Goal: Book appointment/travel/reservation

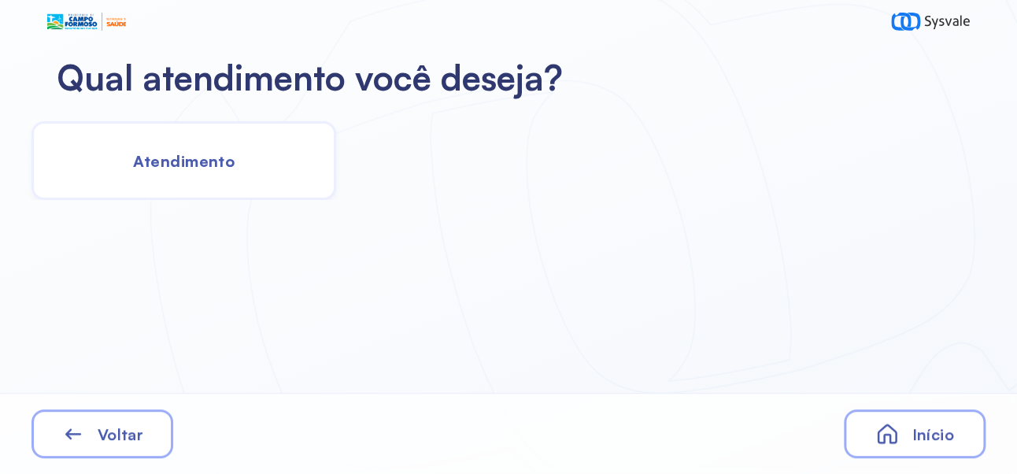
click at [214, 153] on span "Atendimento" at bounding box center [184, 161] width 102 height 20
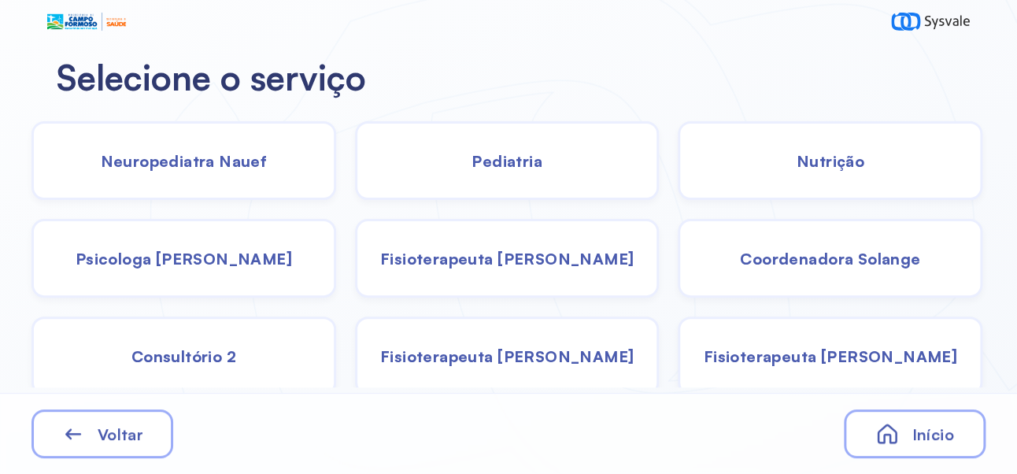
click at [529, 160] on span "Pediatria" at bounding box center [506, 161] width 71 height 20
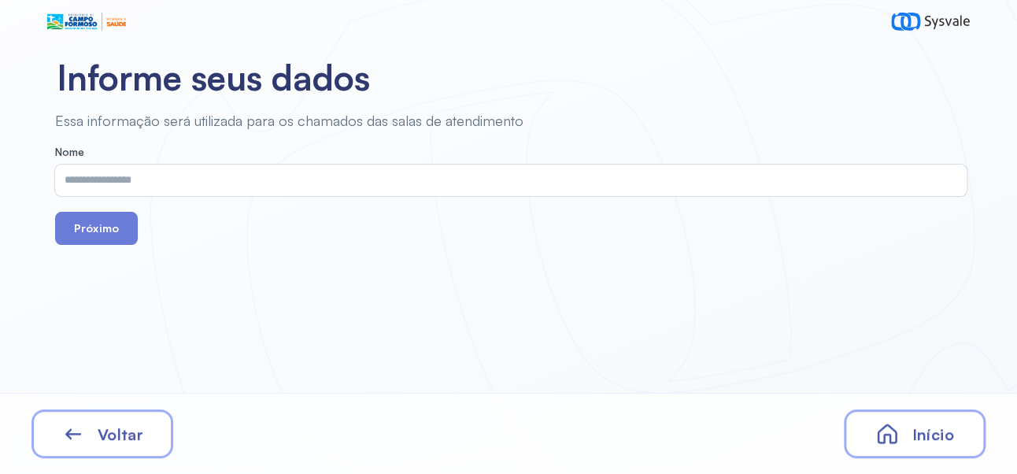
click at [361, 179] on input "text" at bounding box center [507, 180] width 905 height 31
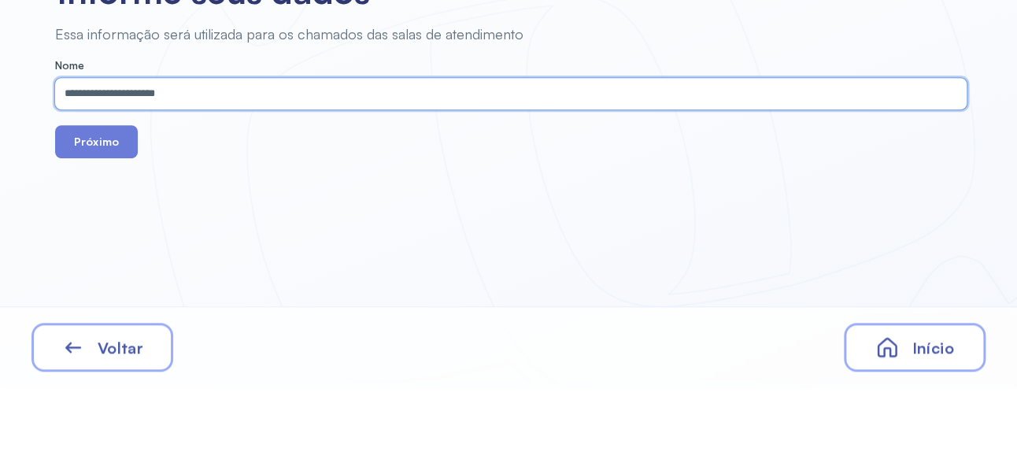
type input "**********"
click at [103, 228] on button "Próximo" at bounding box center [96, 228] width 83 height 33
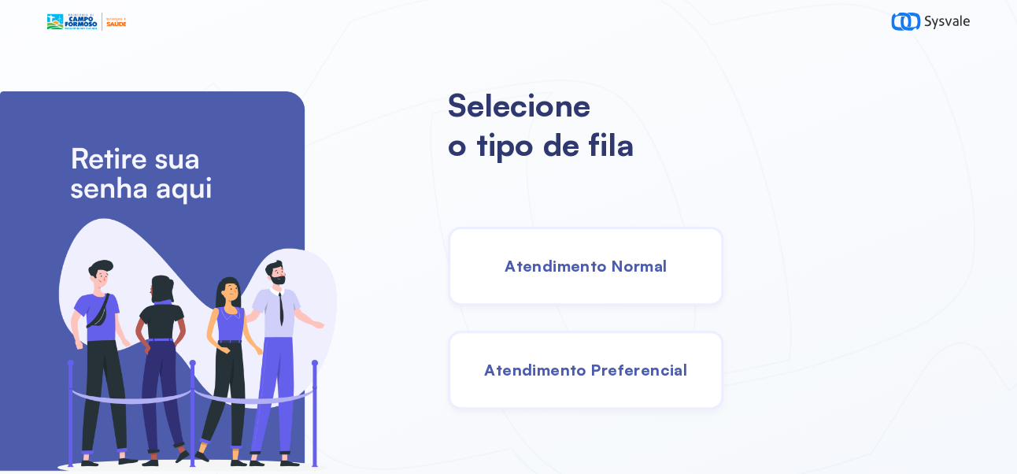
click at [647, 272] on span "Atendimento Normal" at bounding box center [586, 266] width 162 height 20
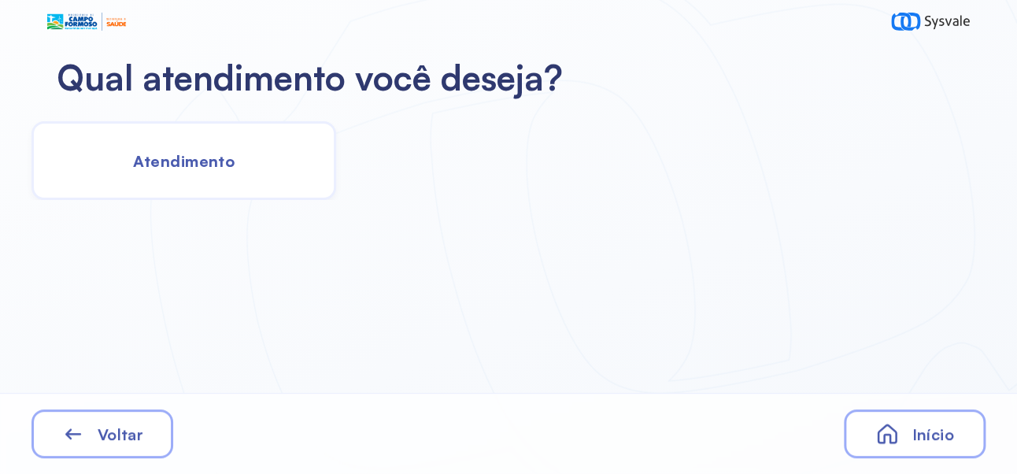
click at [225, 159] on span "Atendimento" at bounding box center [184, 161] width 102 height 20
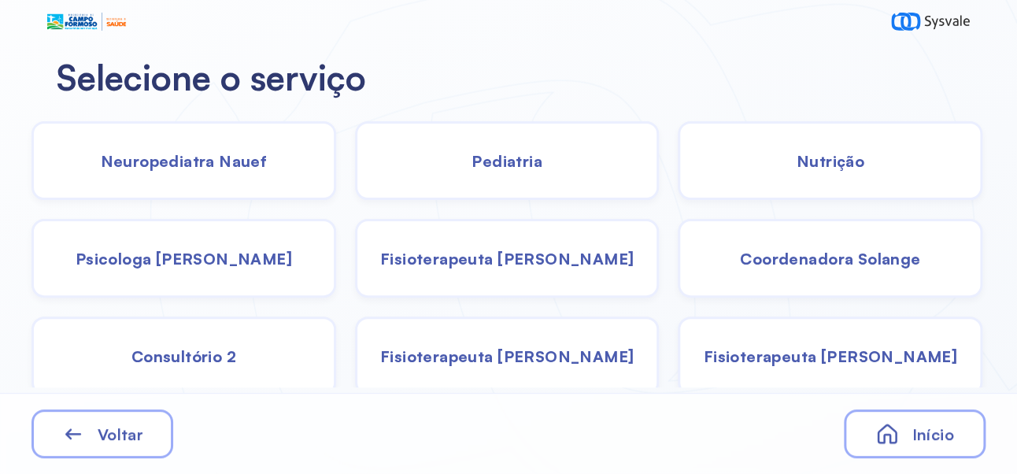
click at [518, 161] on span "Pediatria" at bounding box center [506, 161] width 71 height 20
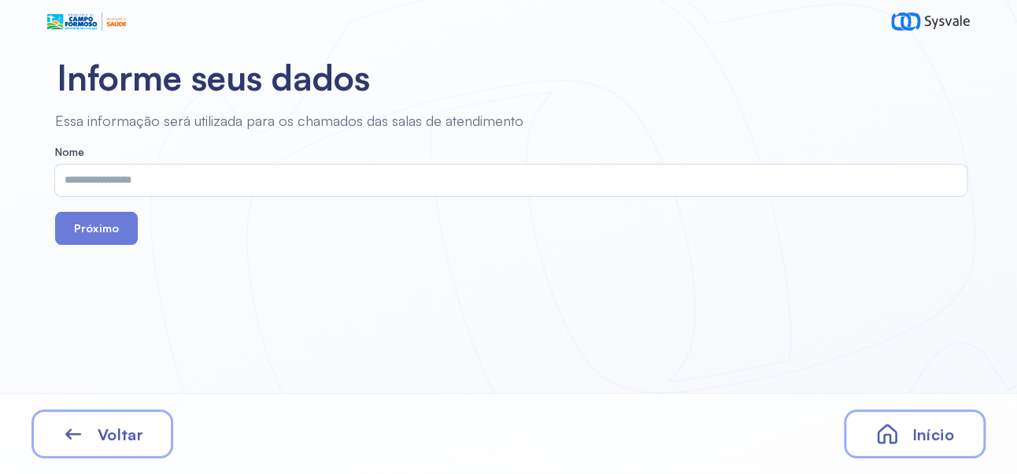
click at [377, 176] on input "text" at bounding box center [507, 180] width 905 height 31
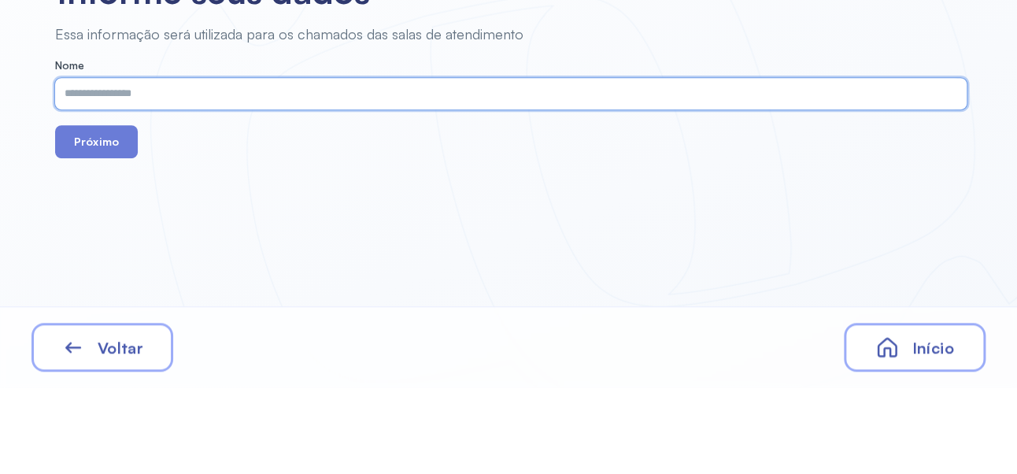
click at [400, 175] on input "text" at bounding box center [507, 180] width 905 height 31
type input "**********"
click at [104, 230] on button "Próximo" at bounding box center [96, 228] width 83 height 33
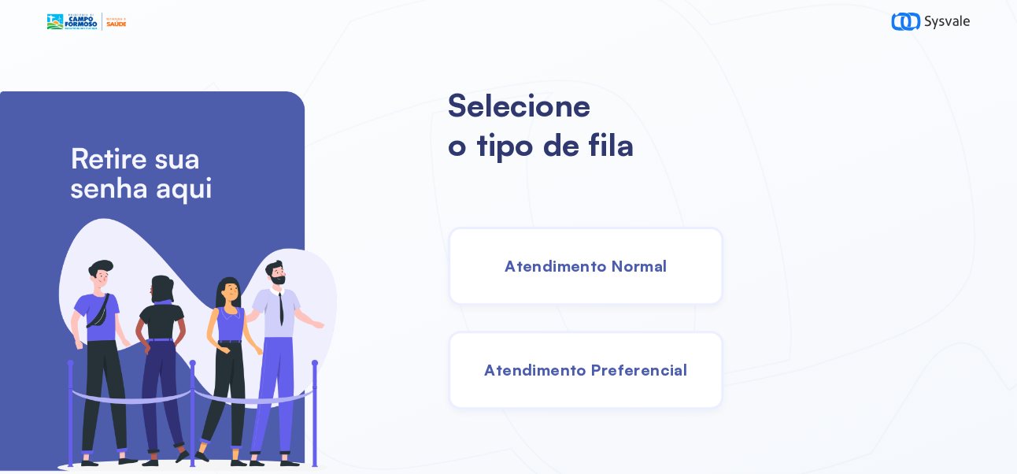
click at [660, 284] on div "Atendimento Normal" at bounding box center [585, 266] width 275 height 79
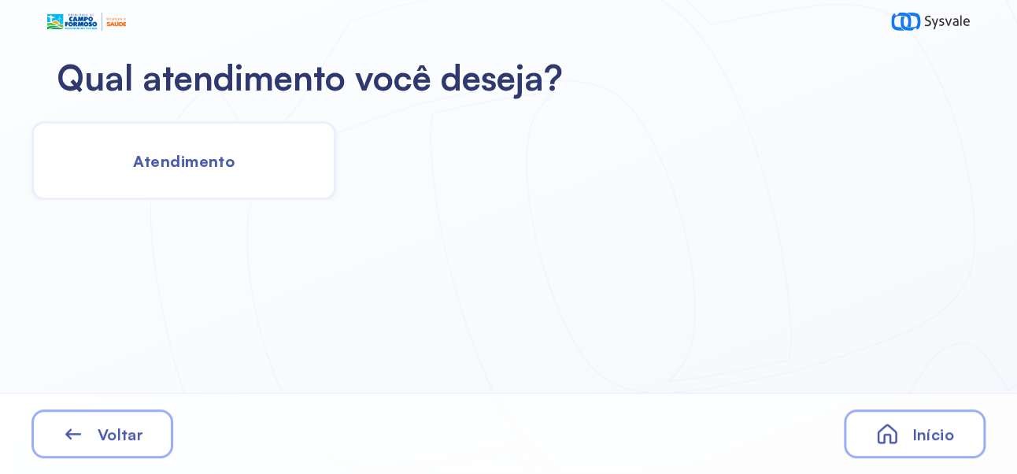
click at [198, 168] on span "Atendimento" at bounding box center [184, 161] width 102 height 20
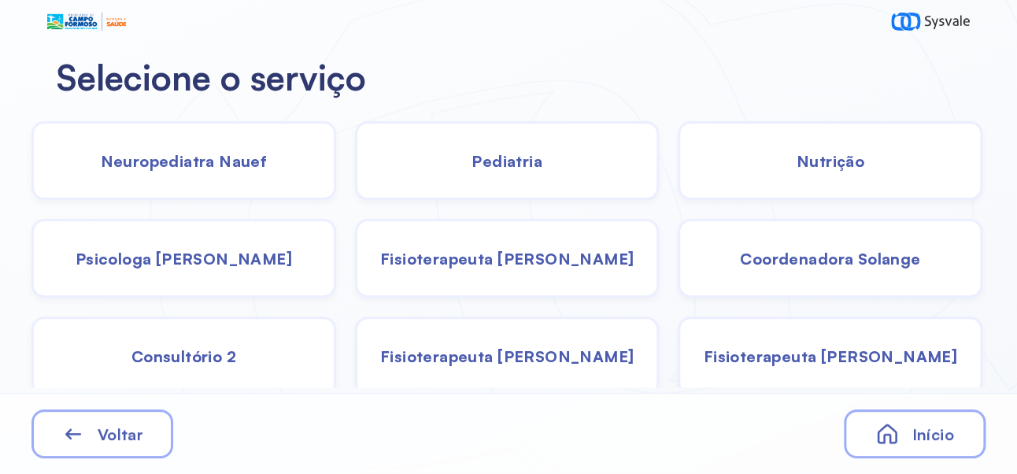
click at [520, 162] on span "Pediatria" at bounding box center [506, 161] width 71 height 20
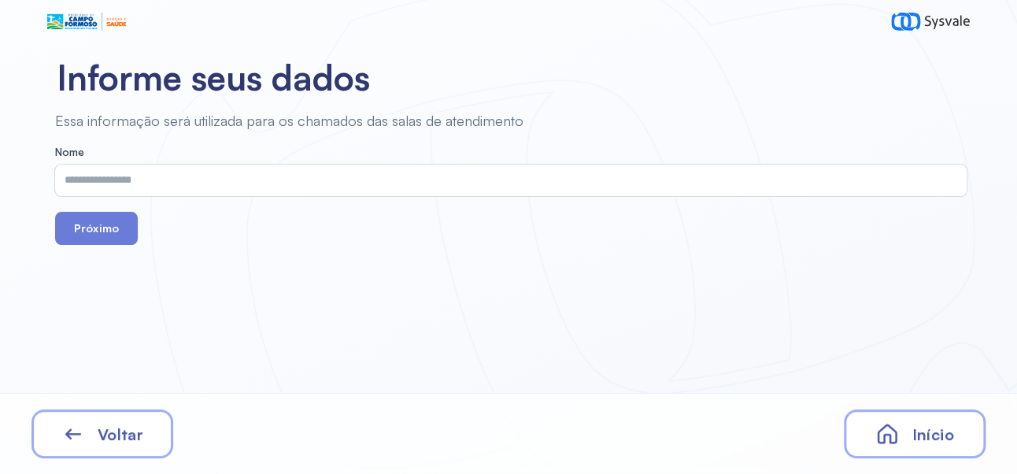
click at [490, 176] on input "text" at bounding box center [507, 180] width 905 height 31
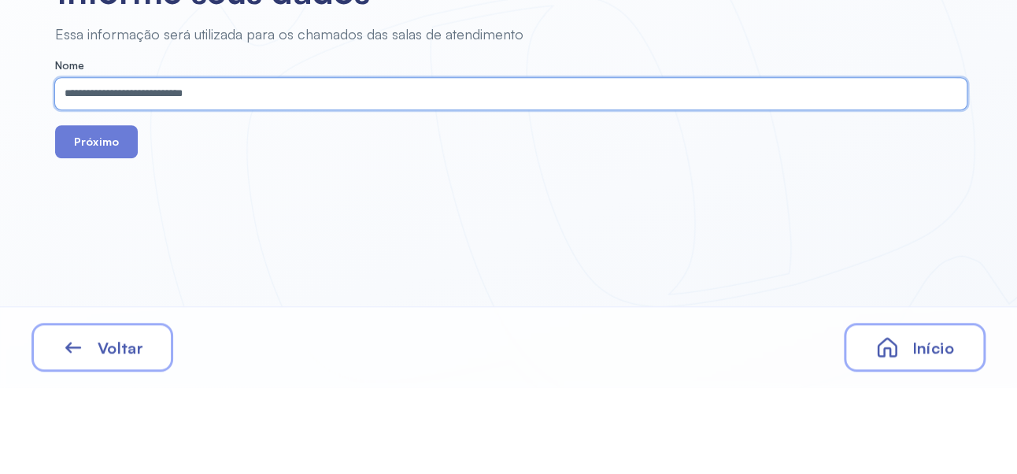
type input "**********"
click at [100, 231] on button "Próximo" at bounding box center [96, 228] width 83 height 33
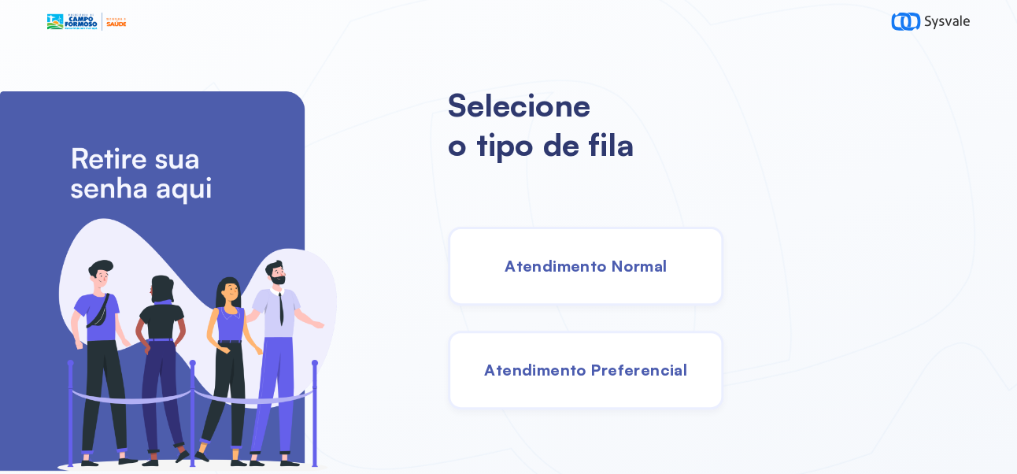
click at [664, 262] on div "Atendimento Normal" at bounding box center [585, 266] width 275 height 79
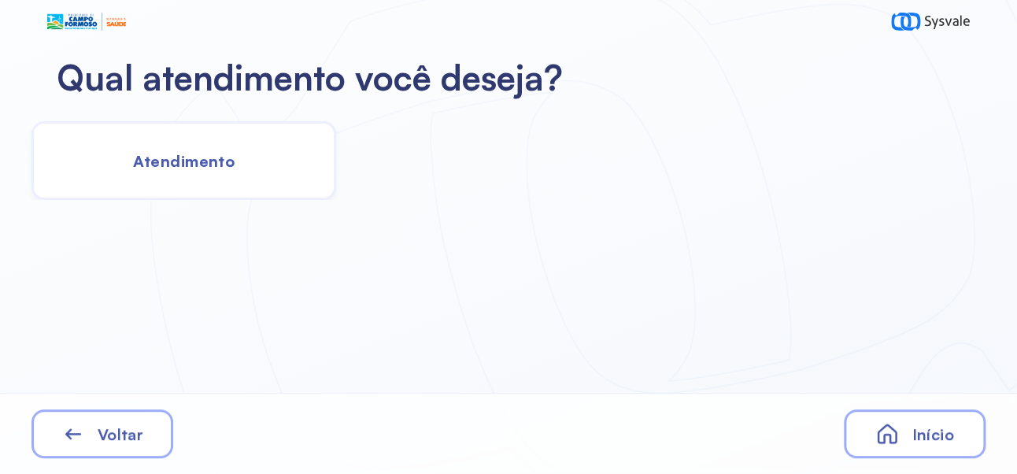
click at [231, 158] on span "Atendimento" at bounding box center [184, 161] width 102 height 20
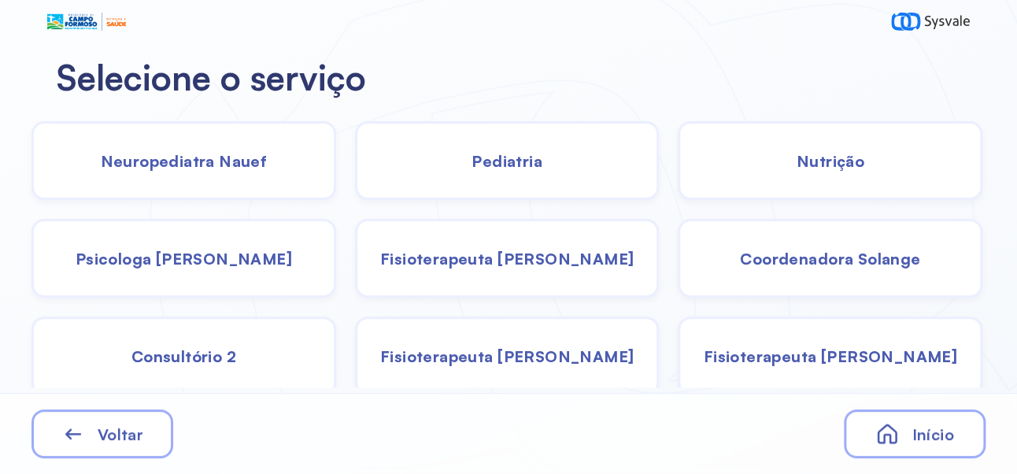
click at [873, 279] on div "Coordenadora Solange" at bounding box center [830, 258] width 305 height 79
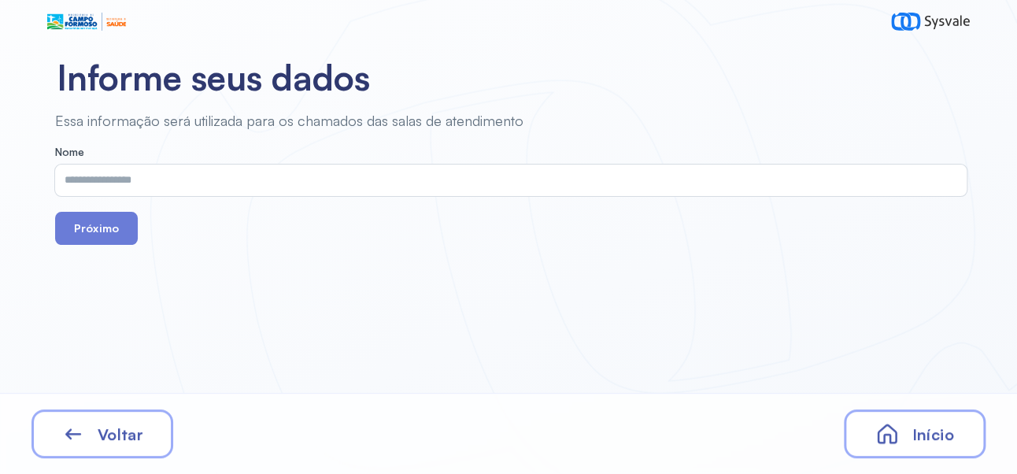
click at [468, 183] on input "text" at bounding box center [507, 180] width 905 height 31
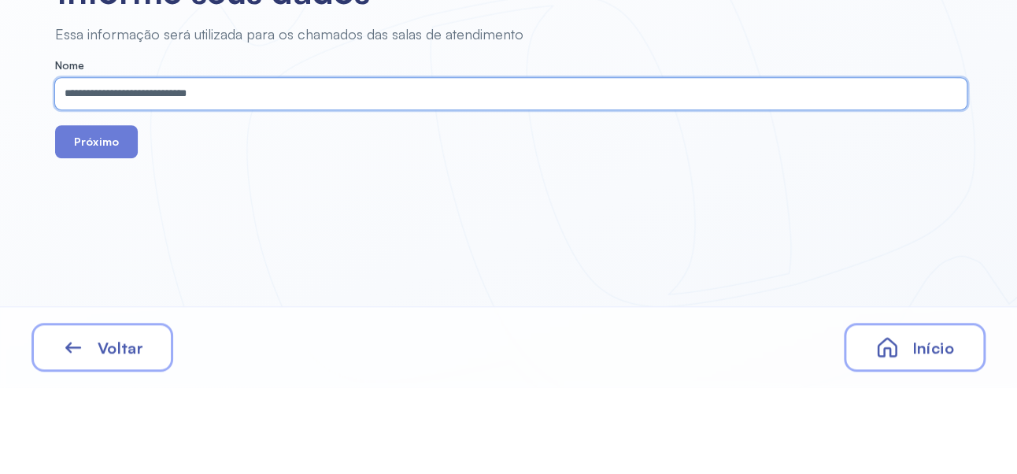
type input "**********"
click at [99, 234] on button "Próximo" at bounding box center [96, 228] width 83 height 33
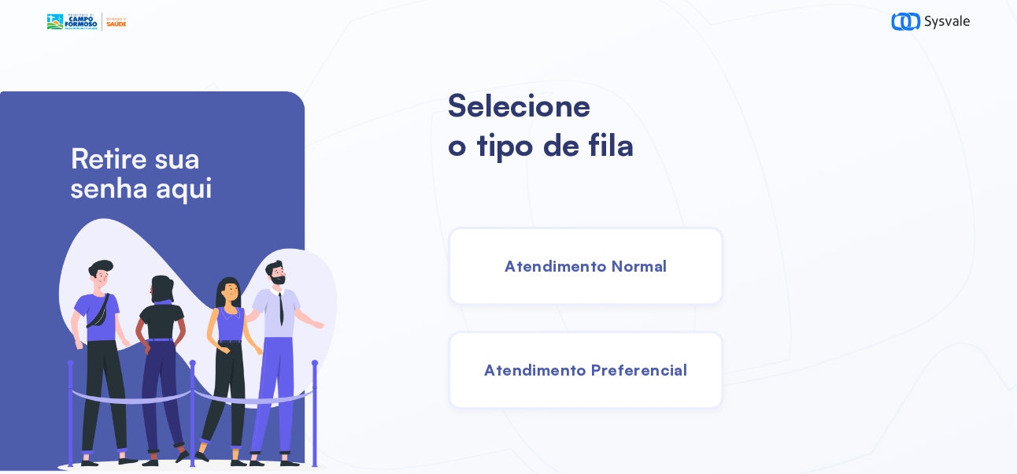
click at [663, 275] on span "Atendimento Normal" at bounding box center [586, 266] width 162 height 20
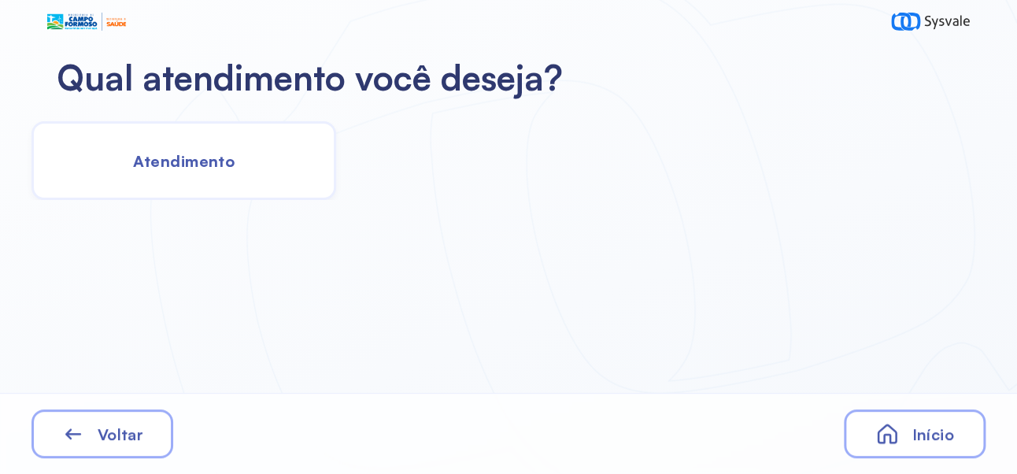
click at [203, 152] on span "Atendimento" at bounding box center [184, 161] width 102 height 20
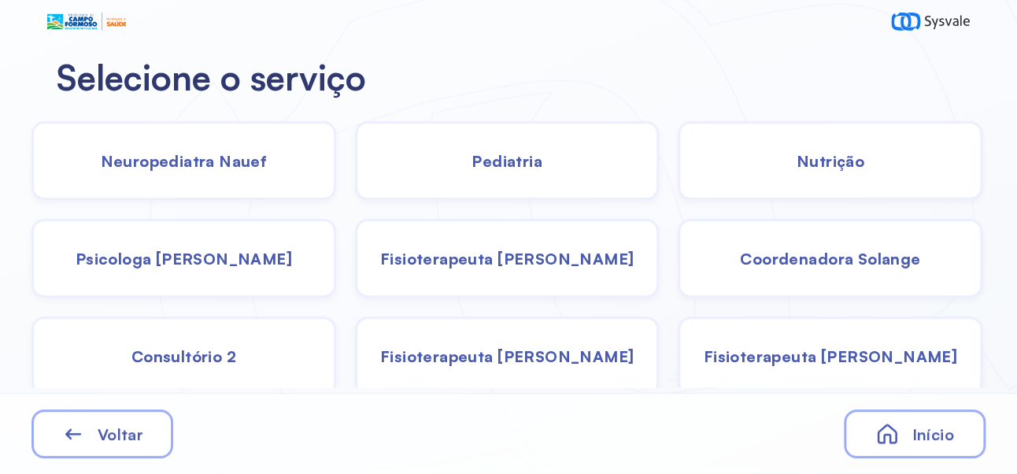
click at [532, 161] on span "Pediatria" at bounding box center [506, 161] width 71 height 20
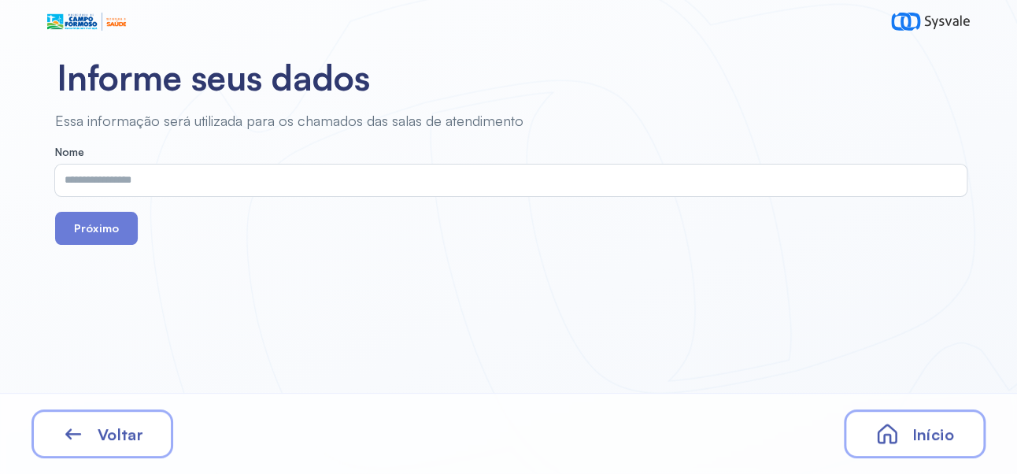
click at [384, 185] on input "text" at bounding box center [507, 180] width 905 height 31
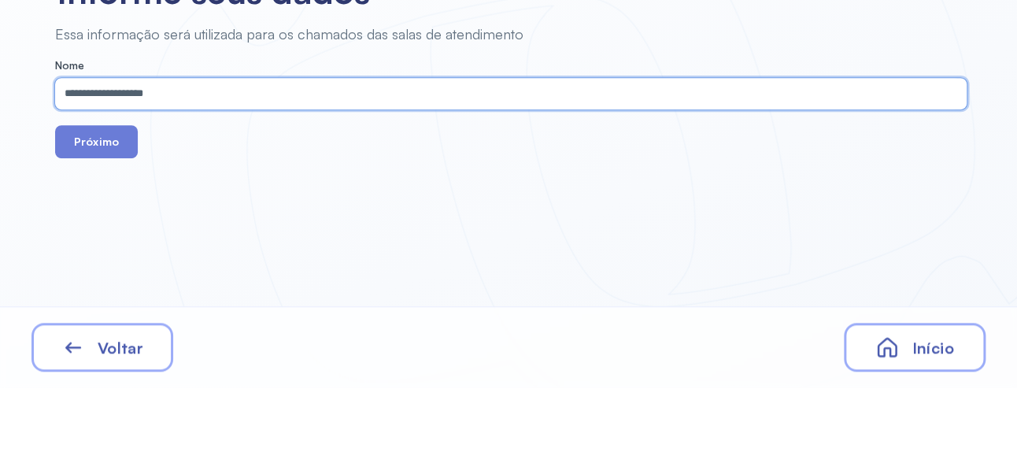
type input "**********"
click at [94, 230] on button "Próximo" at bounding box center [96, 228] width 83 height 33
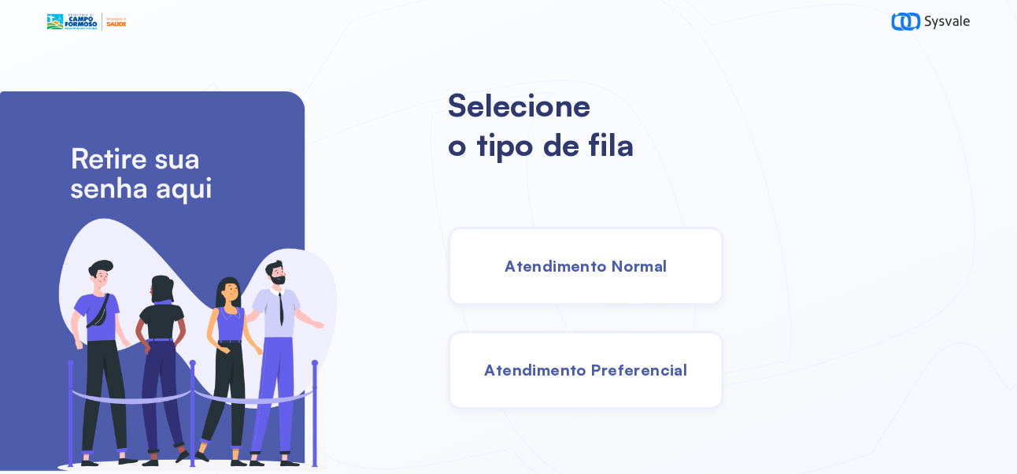
click at [646, 264] on span "Atendimento Normal" at bounding box center [586, 266] width 162 height 20
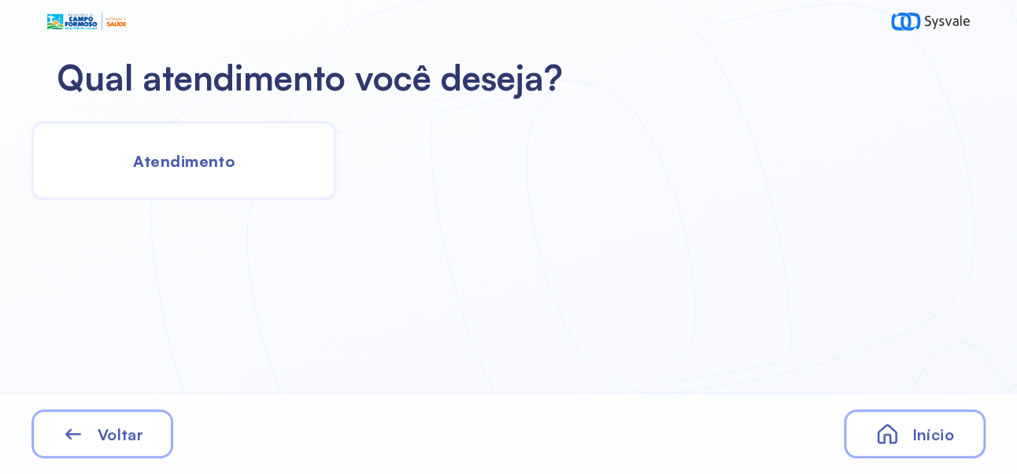
click at [224, 166] on span "Atendimento" at bounding box center [184, 161] width 102 height 20
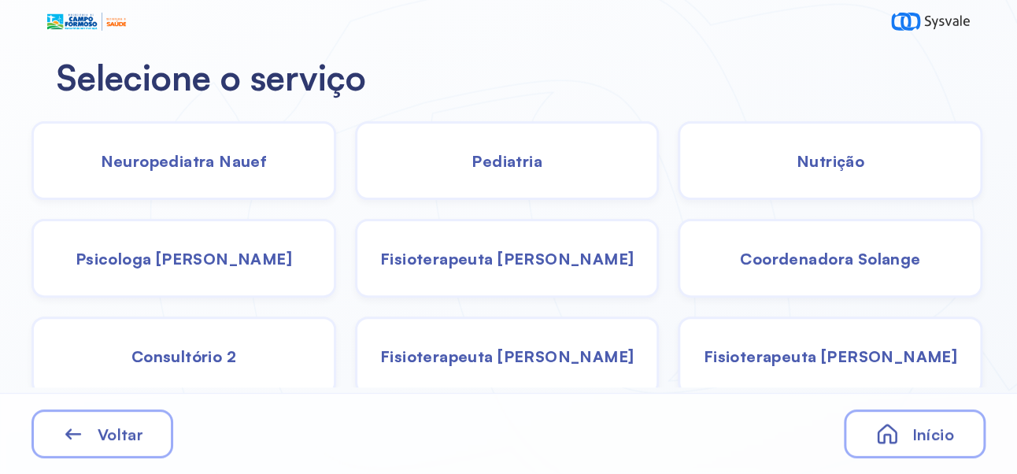
click at [217, 255] on span "Psicologa [PERSON_NAME]" at bounding box center [184, 259] width 216 height 20
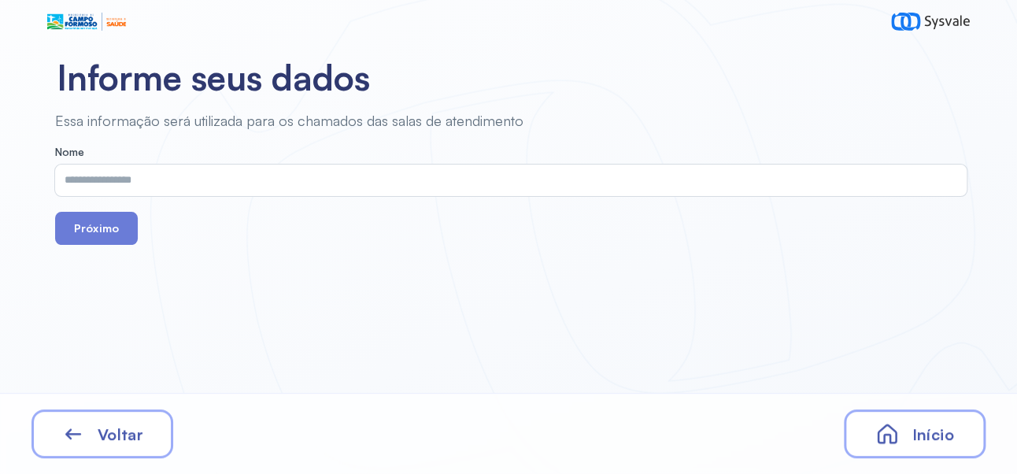
click at [441, 174] on input "text" at bounding box center [507, 180] width 905 height 31
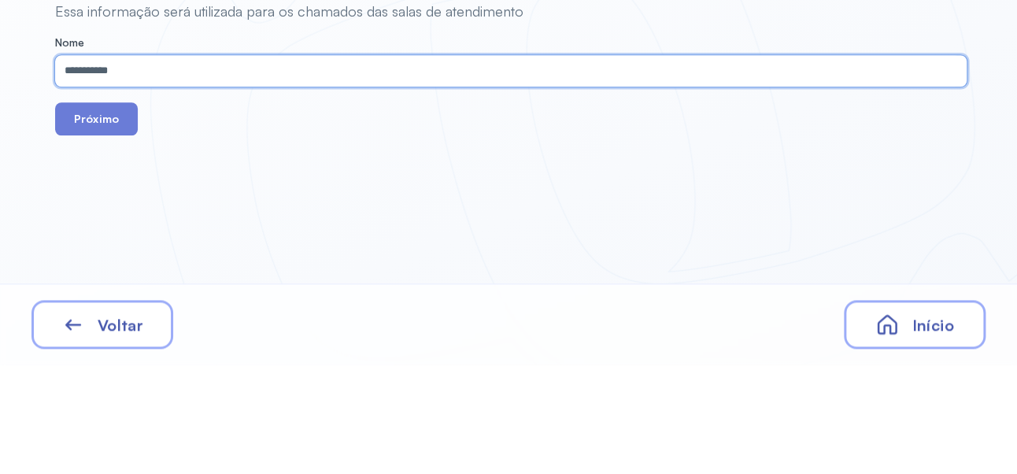
type input "**********"
click at [118, 227] on button "Próximo" at bounding box center [96, 228] width 83 height 33
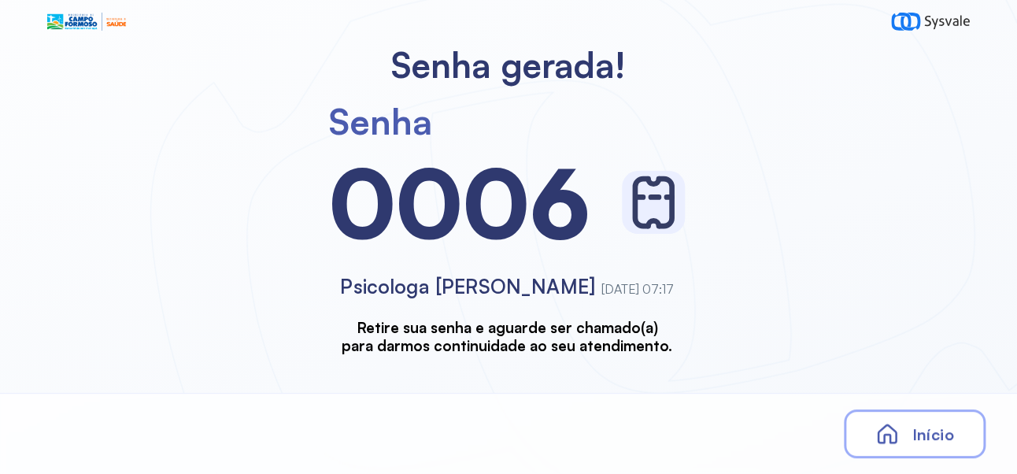
click at [920, 428] on span "Início" at bounding box center [932, 434] width 42 height 20
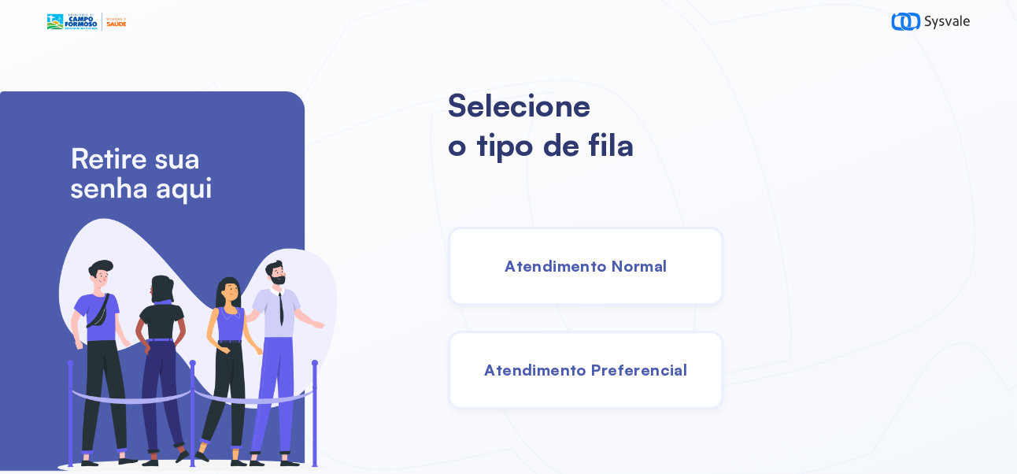
click at [654, 275] on span "Atendimento Normal" at bounding box center [586, 266] width 162 height 20
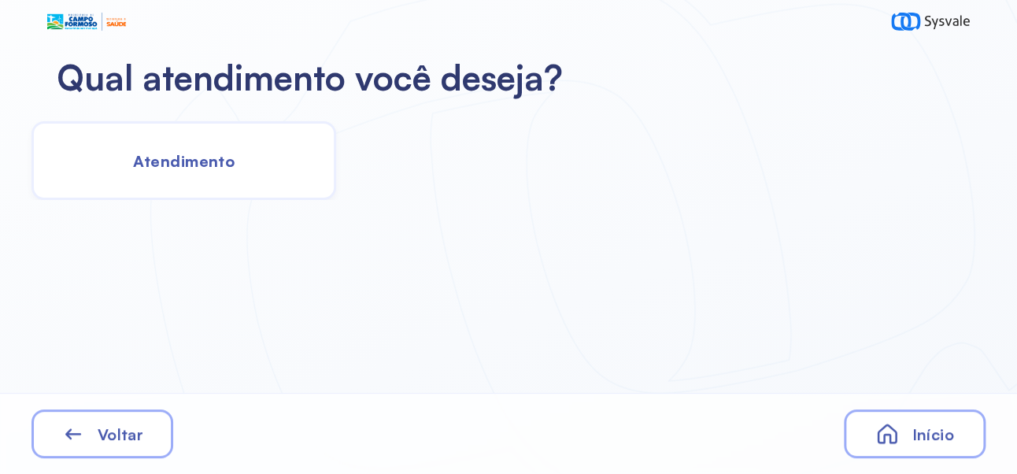
click at [212, 162] on span "Atendimento" at bounding box center [184, 161] width 102 height 20
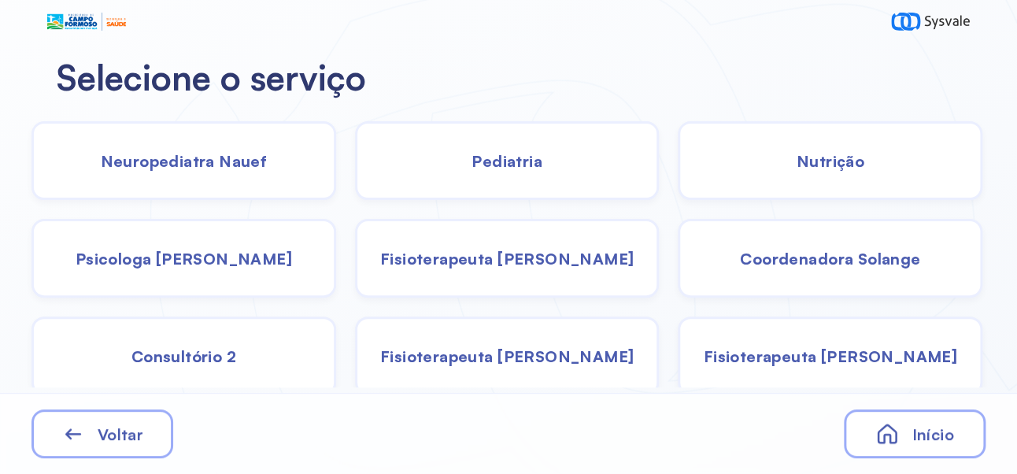
click at [203, 263] on span "Psicologa [PERSON_NAME]" at bounding box center [184, 259] width 216 height 20
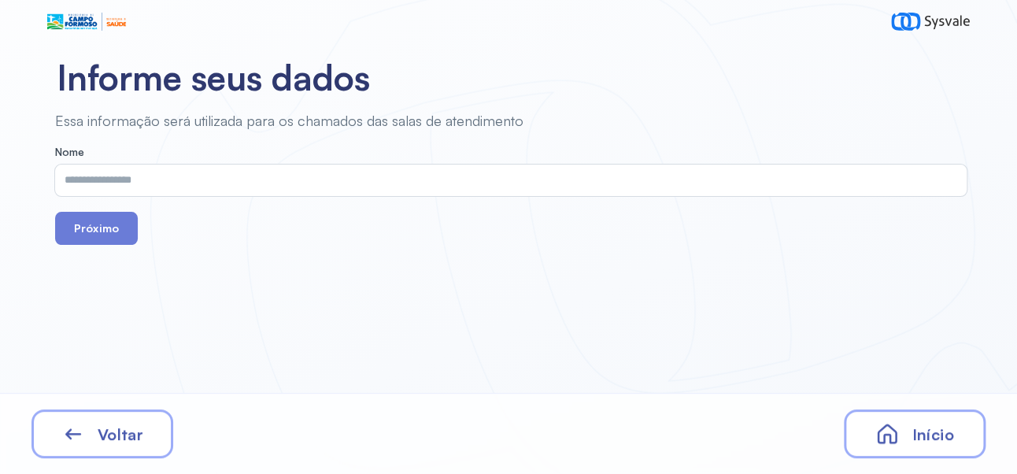
click at [438, 184] on input "text" at bounding box center [507, 180] width 905 height 31
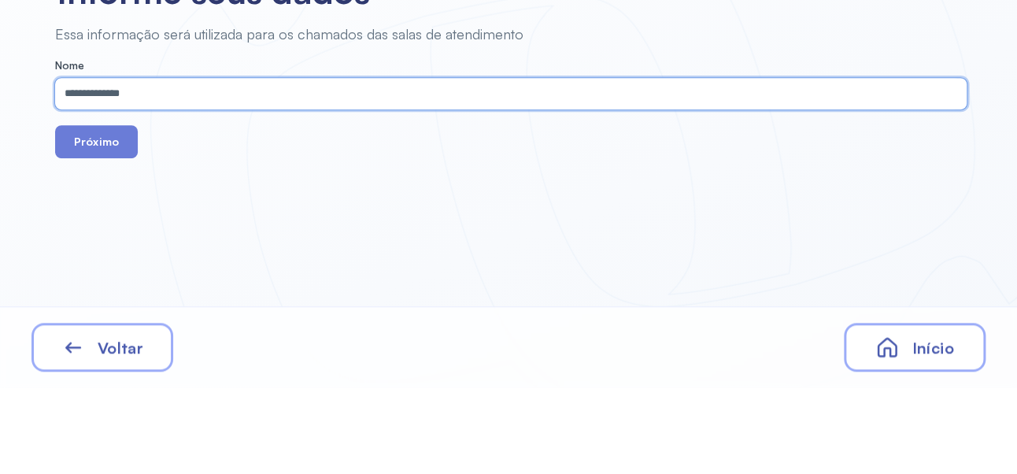
type input "**********"
click at [98, 238] on button "Próximo" at bounding box center [96, 228] width 83 height 33
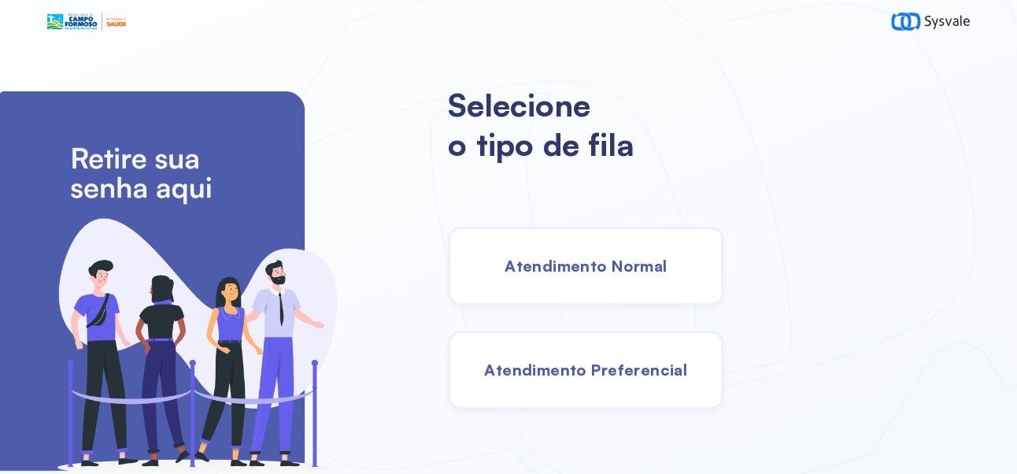
click at [667, 275] on span "Atendimento Normal" at bounding box center [586, 266] width 162 height 20
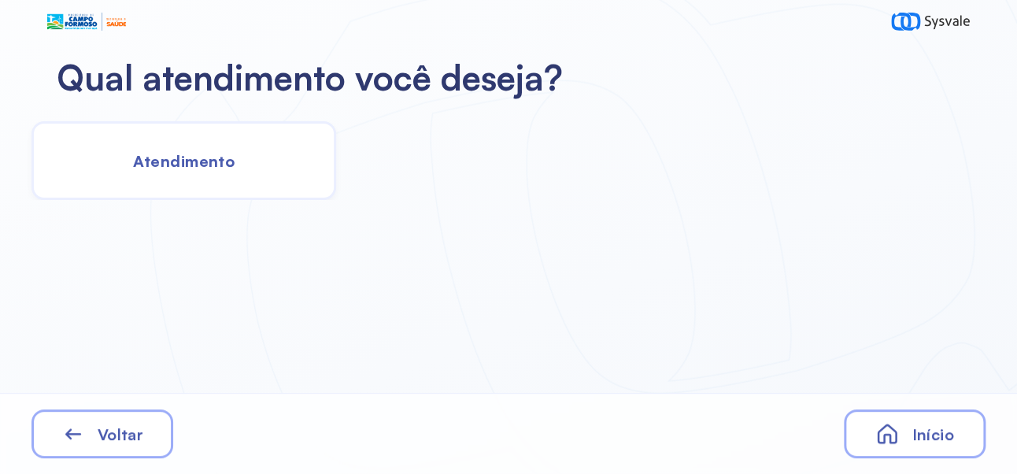
click at [215, 163] on span "Atendimento" at bounding box center [184, 161] width 102 height 20
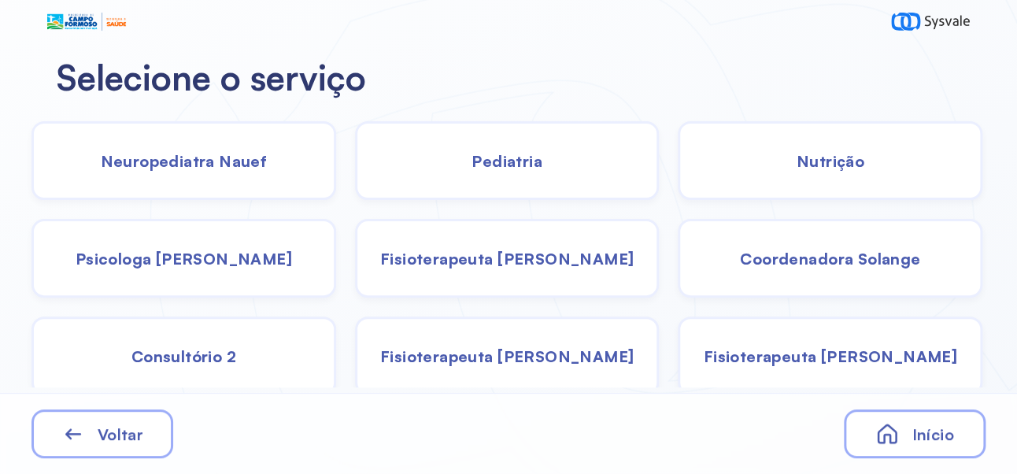
click at [540, 155] on span "Pediatria" at bounding box center [506, 161] width 71 height 20
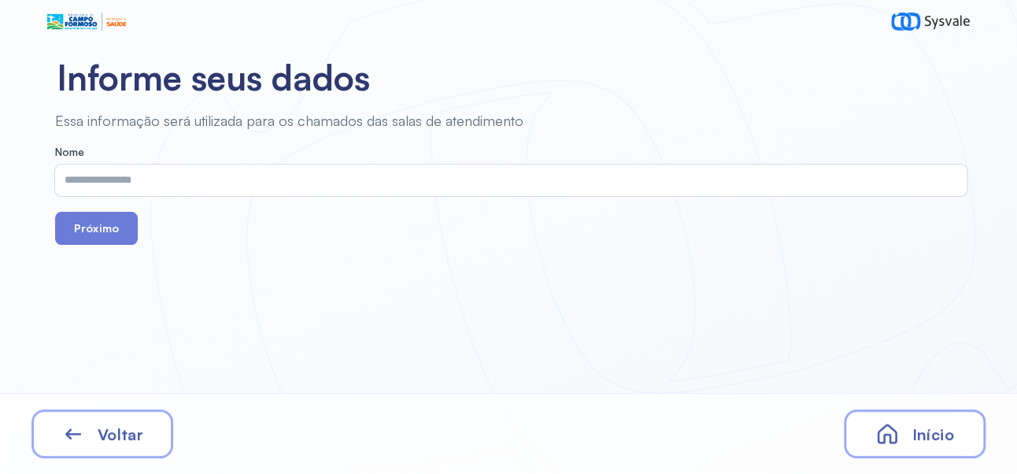
click at [354, 183] on input "text" at bounding box center [507, 180] width 905 height 31
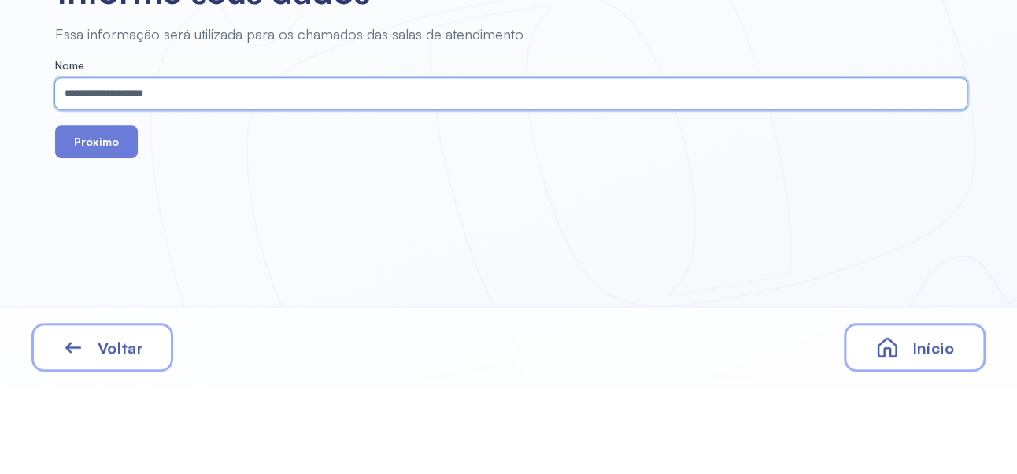
type input "**********"
click at [113, 225] on button "Próximo" at bounding box center [96, 228] width 83 height 33
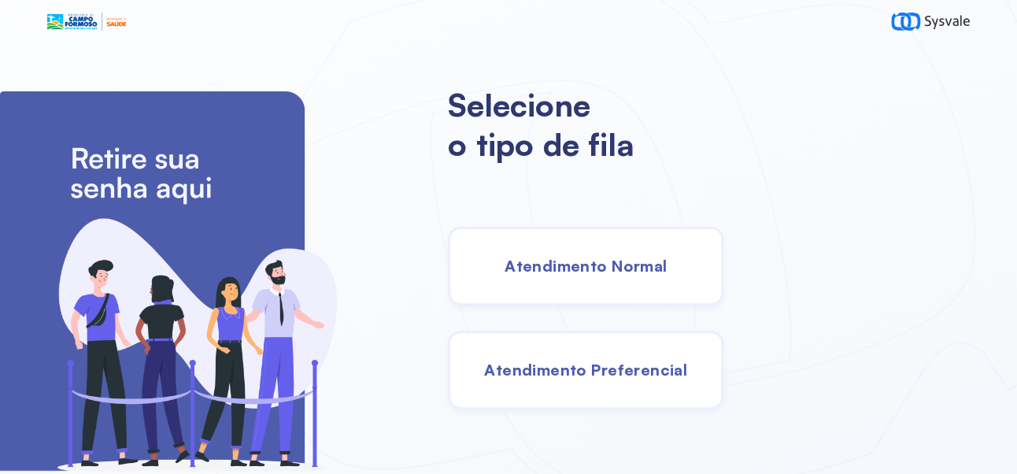
click at [638, 262] on div "Atendimento Normal" at bounding box center [585, 266] width 275 height 79
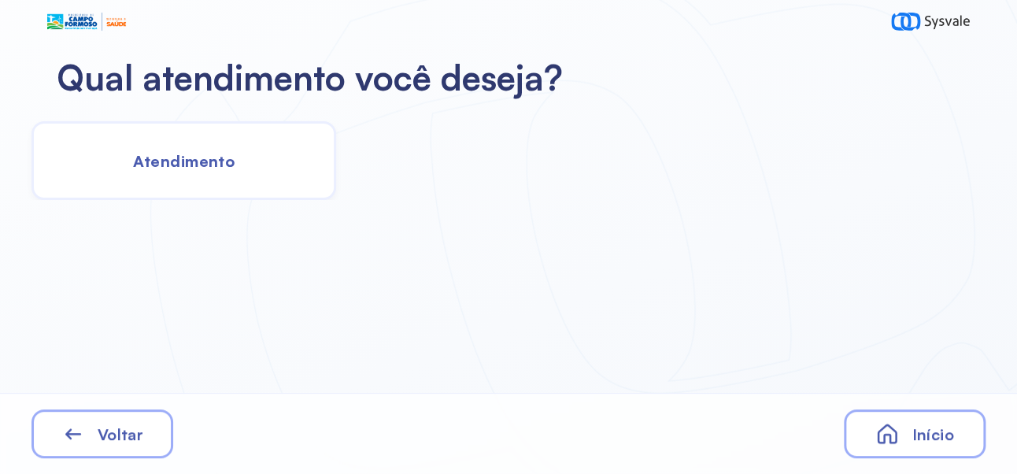
click at [201, 162] on span "Atendimento" at bounding box center [184, 161] width 102 height 20
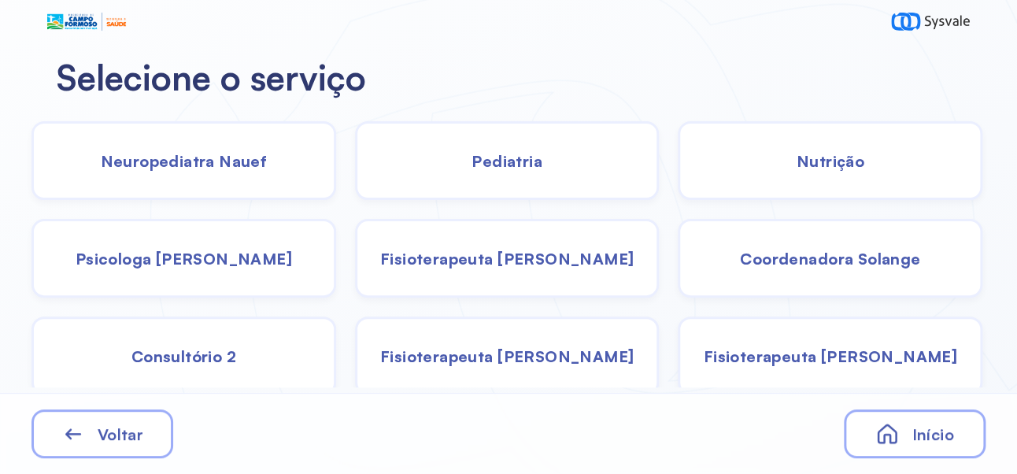
click at [532, 149] on div "Pediatria" at bounding box center [507, 160] width 305 height 79
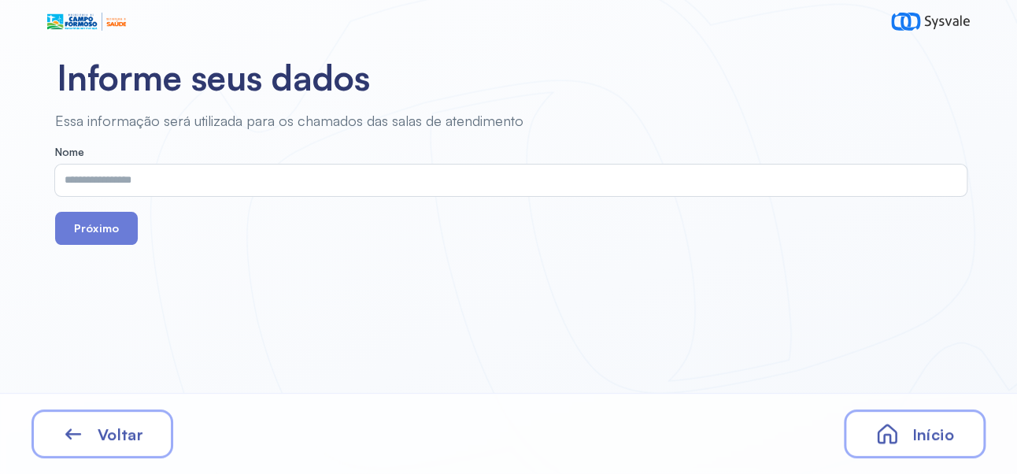
click at [451, 165] on input "text" at bounding box center [507, 180] width 905 height 31
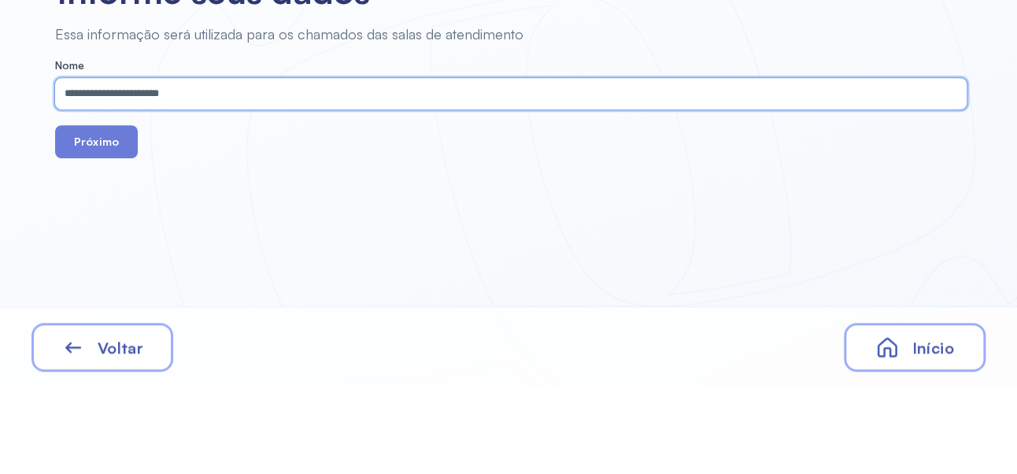
type input "**********"
click at [113, 220] on button "Próximo" at bounding box center [96, 228] width 83 height 33
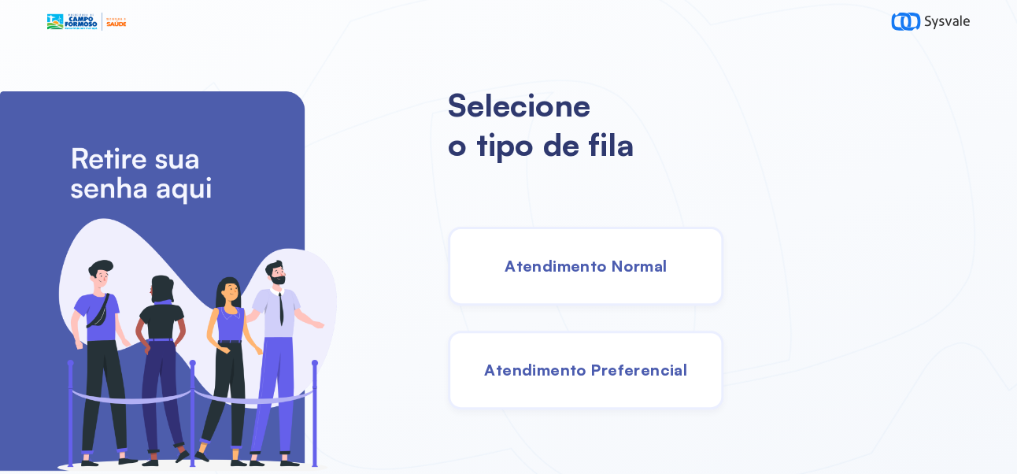
click at [649, 263] on span "Atendimento Normal" at bounding box center [586, 266] width 162 height 20
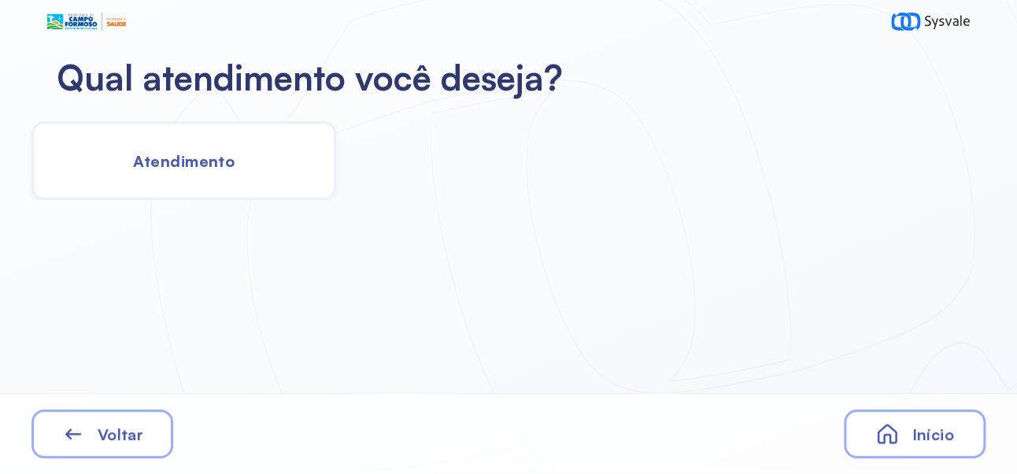
click at [204, 153] on span "Atendimento" at bounding box center [184, 161] width 102 height 20
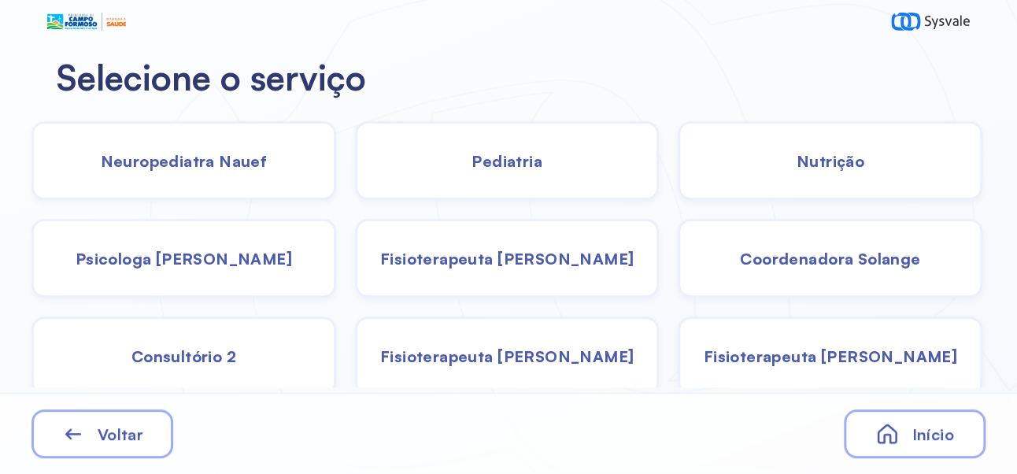
click at [223, 251] on span "Psicologa [PERSON_NAME]" at bounding box center [184, 259] width 216 height 20
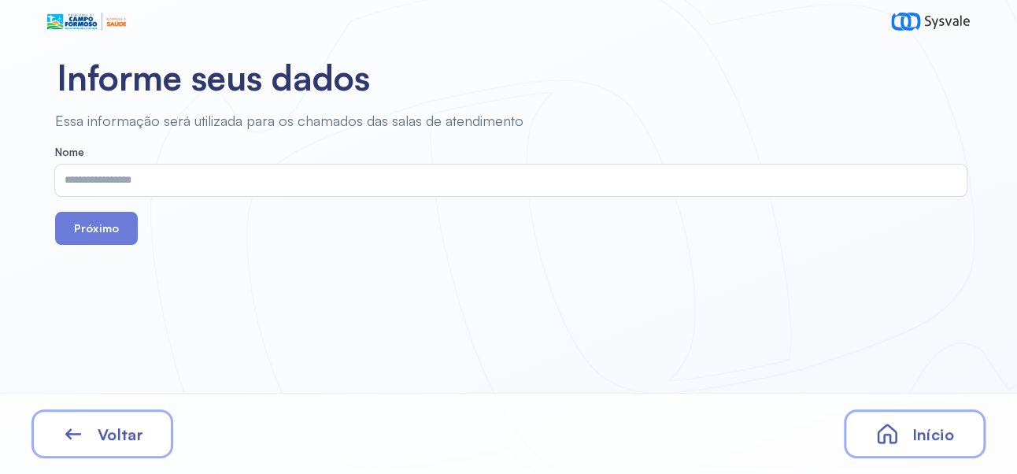
click at [550, 179] on input "text" at bounding box center [507, 180] width 905 height 31
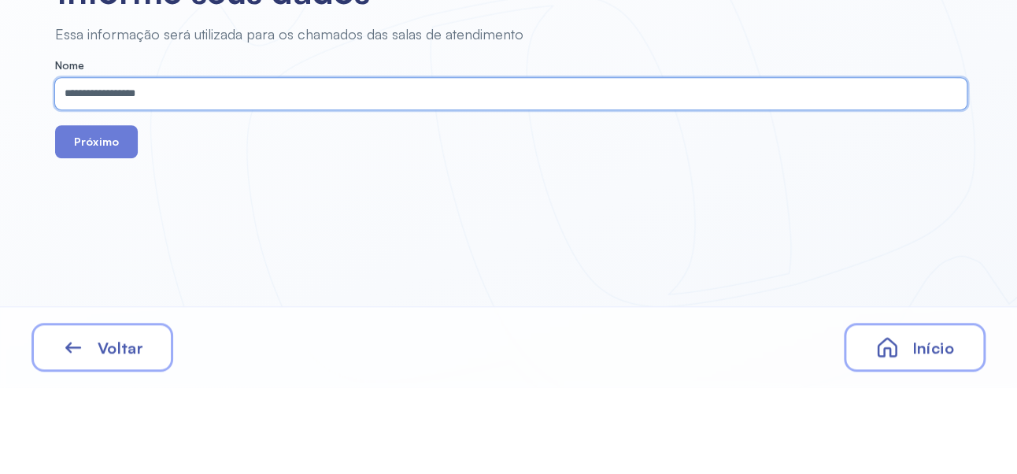
type input "**********"
click at [91, 229] on button "Próximo" at bounding box center [96, 228] width 83 height 33
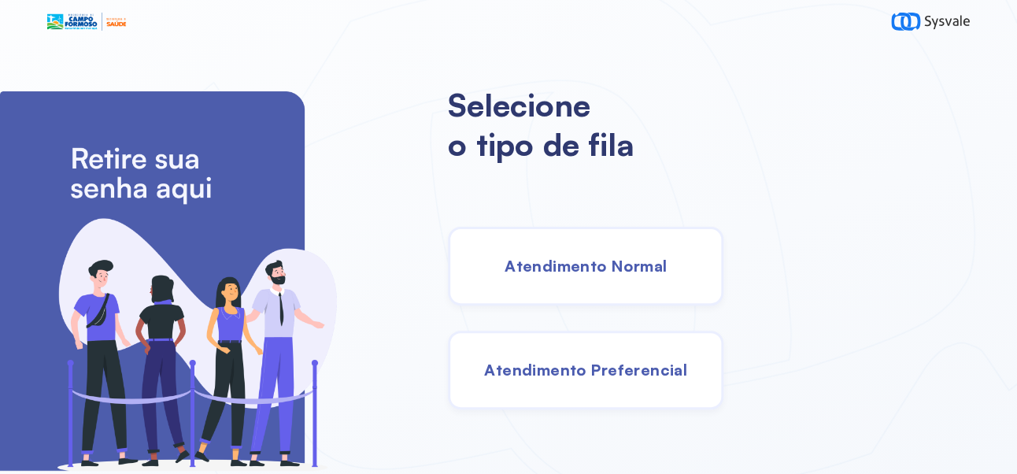
click at [667, 272] on span "Atendimento Normal" at bounding box center [586, 266] width 162 height 20
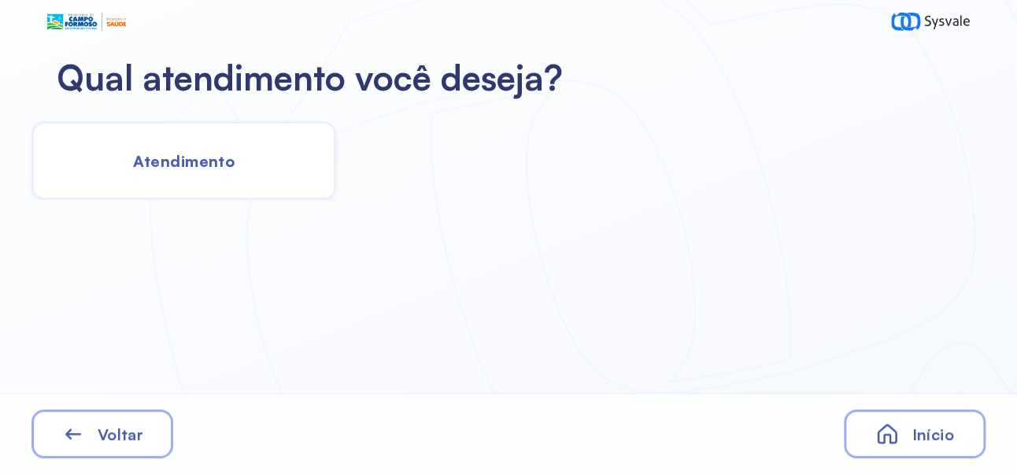
click at [200, 155] on span "Atendimento" at bounding box center [184, 161] width 102 height 20
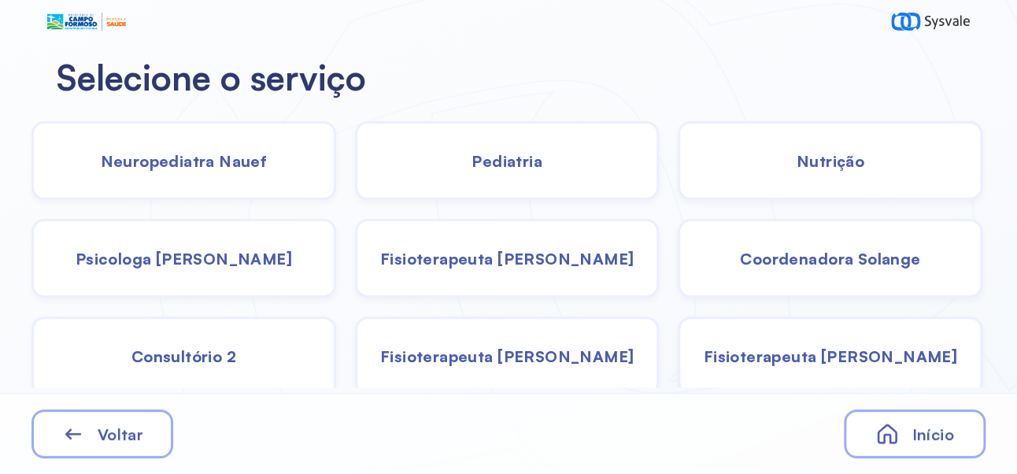
click at [521, 170] on div "Pediatria" at bounding box center [507, 160] width 305 height 79
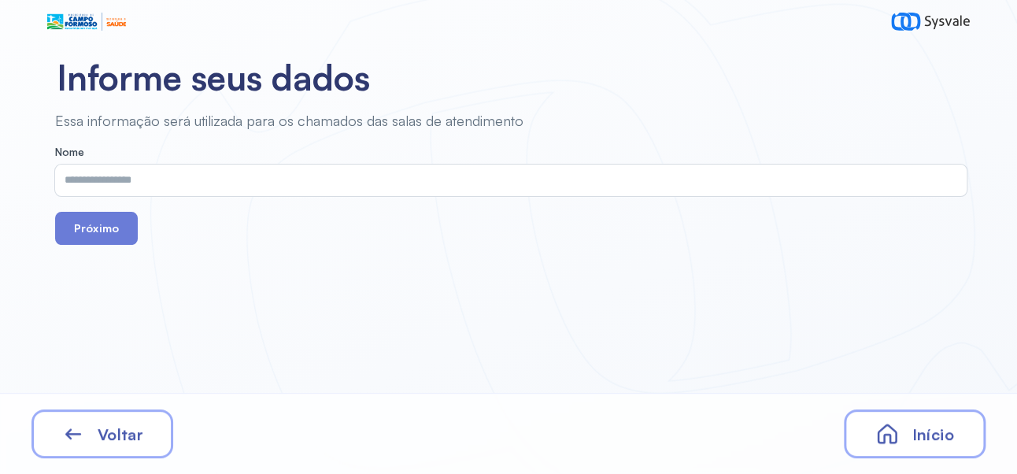
click at [515, 177] on input "text" at bounding box center [507, 180] width 905 height 31
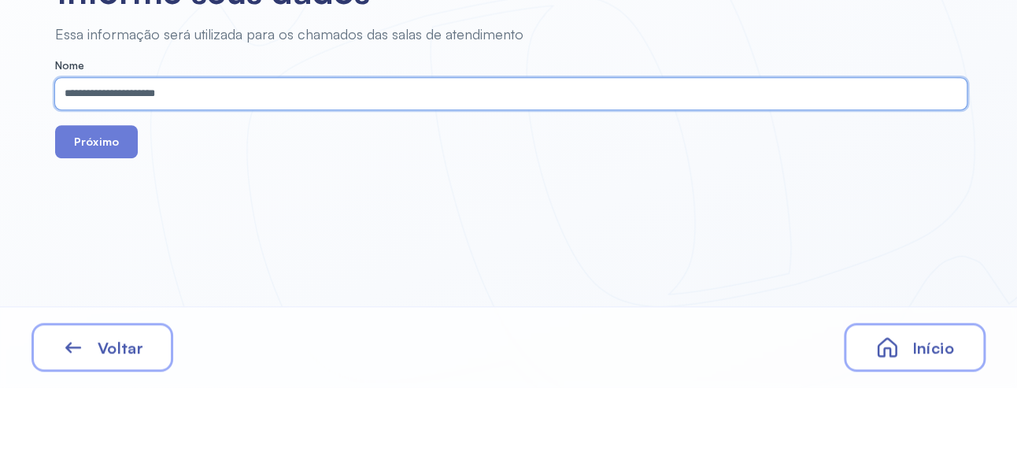
type input "**********"
click at [102, 220] on button "Próximo" at bounding box center [96, 228] width 83 height 33
